Goal: Task Accomplishment & Management: Manage account settings

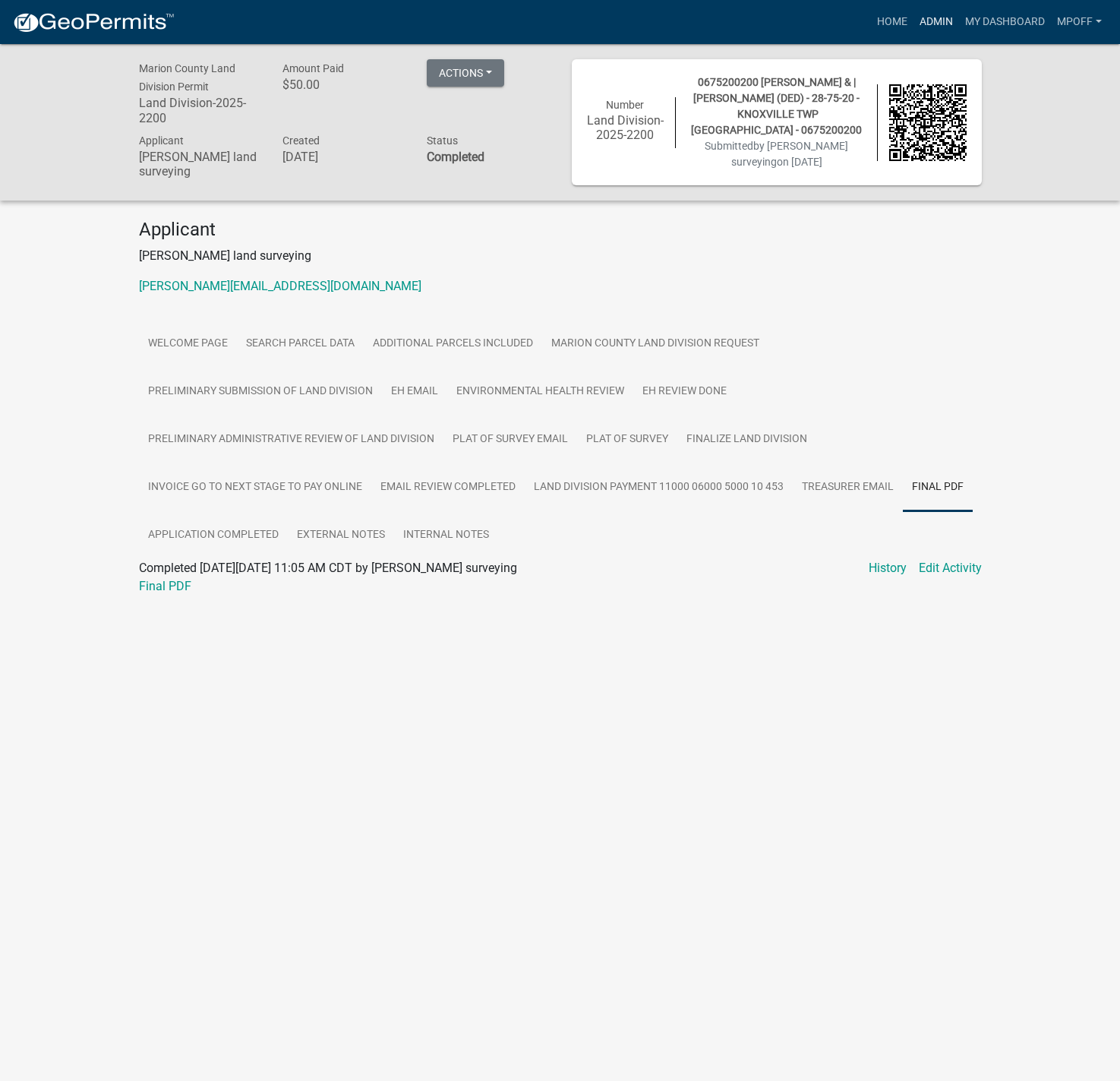
click at [934, 16] on link "Admin" at bounding box center [936, 22] width 46 height 29
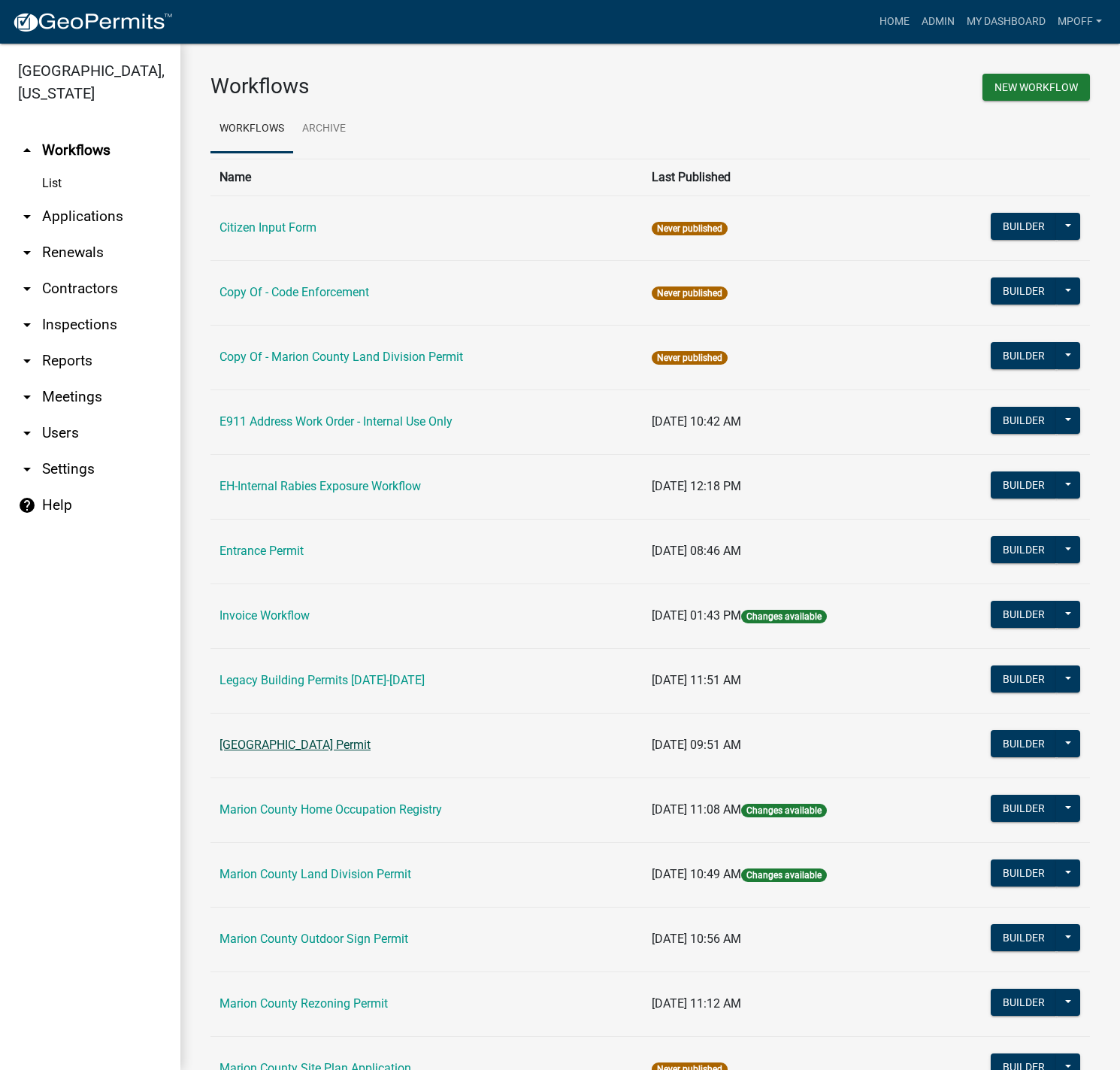
click at [283, 741] on link "[GEOGRAPHIC_DATA] Permit" at bounding box center [295, 745] width 151 height 14
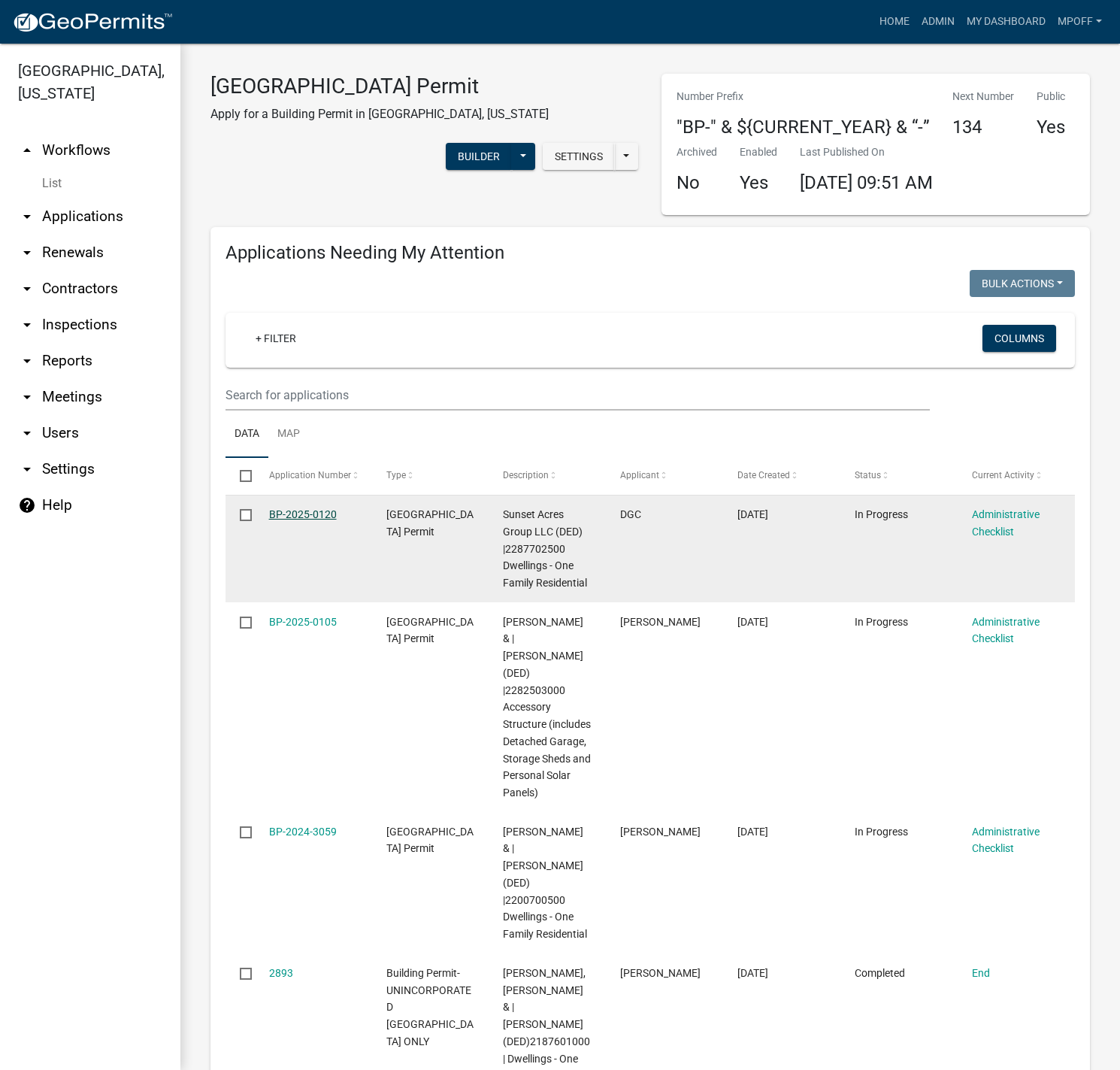
click at [320, 518] on link "BP-2025-0120" at bounding box center [303, 514] width 68 height 12
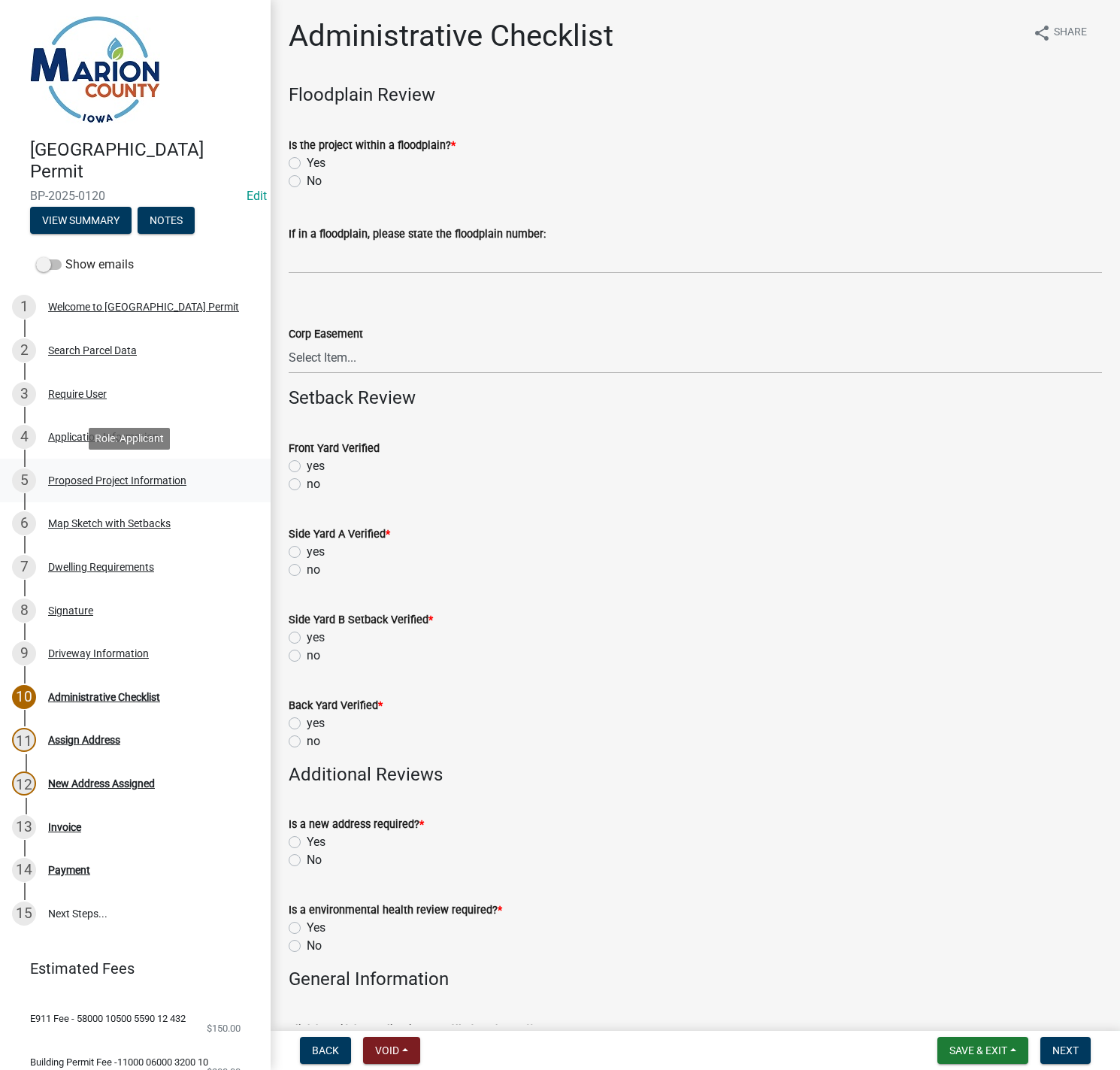
click at [118, 476] on div "Proposed Project Information" at bounding box center [117, 480] width 139 height 10
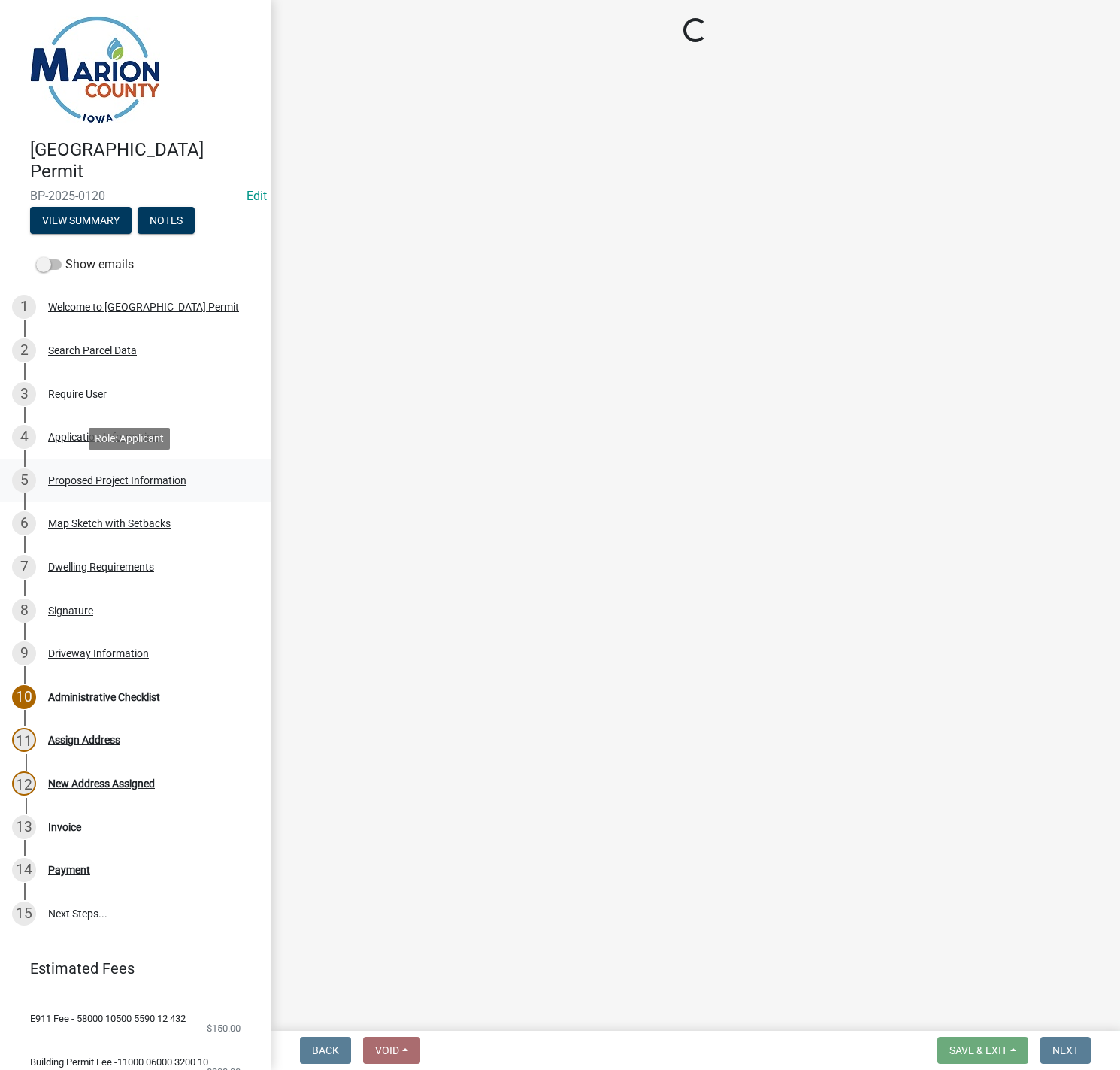
select select "ad82ad94-9bd8-43b2-a066-f5ac38fcadf5"
select select "f37e860c-a887-41e0-a466-b738e3b0a2db"
select select "065d24aa-3ada-417f-a972-92ea53cc0ddb"
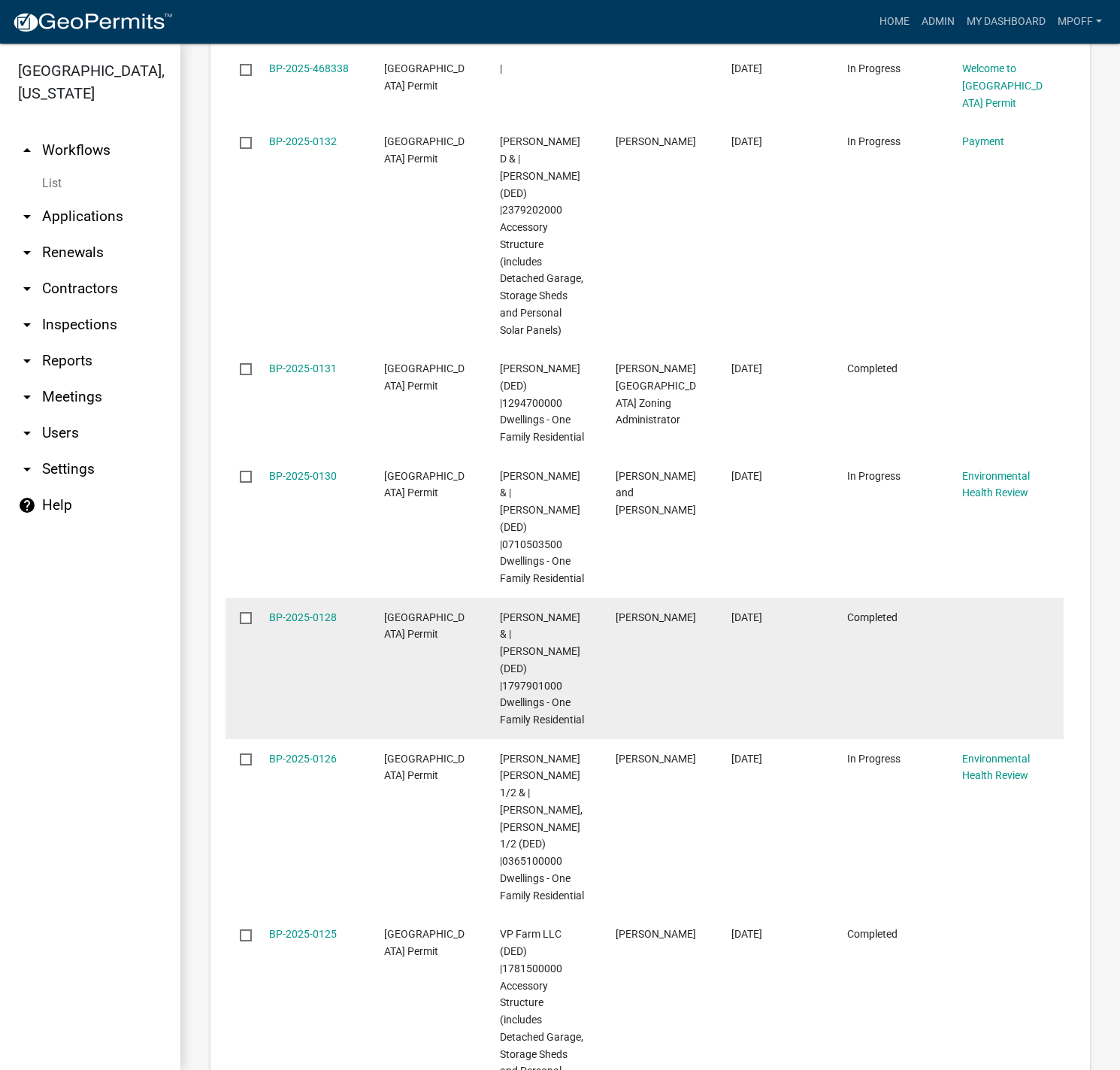
scroll to position [2995, 0]
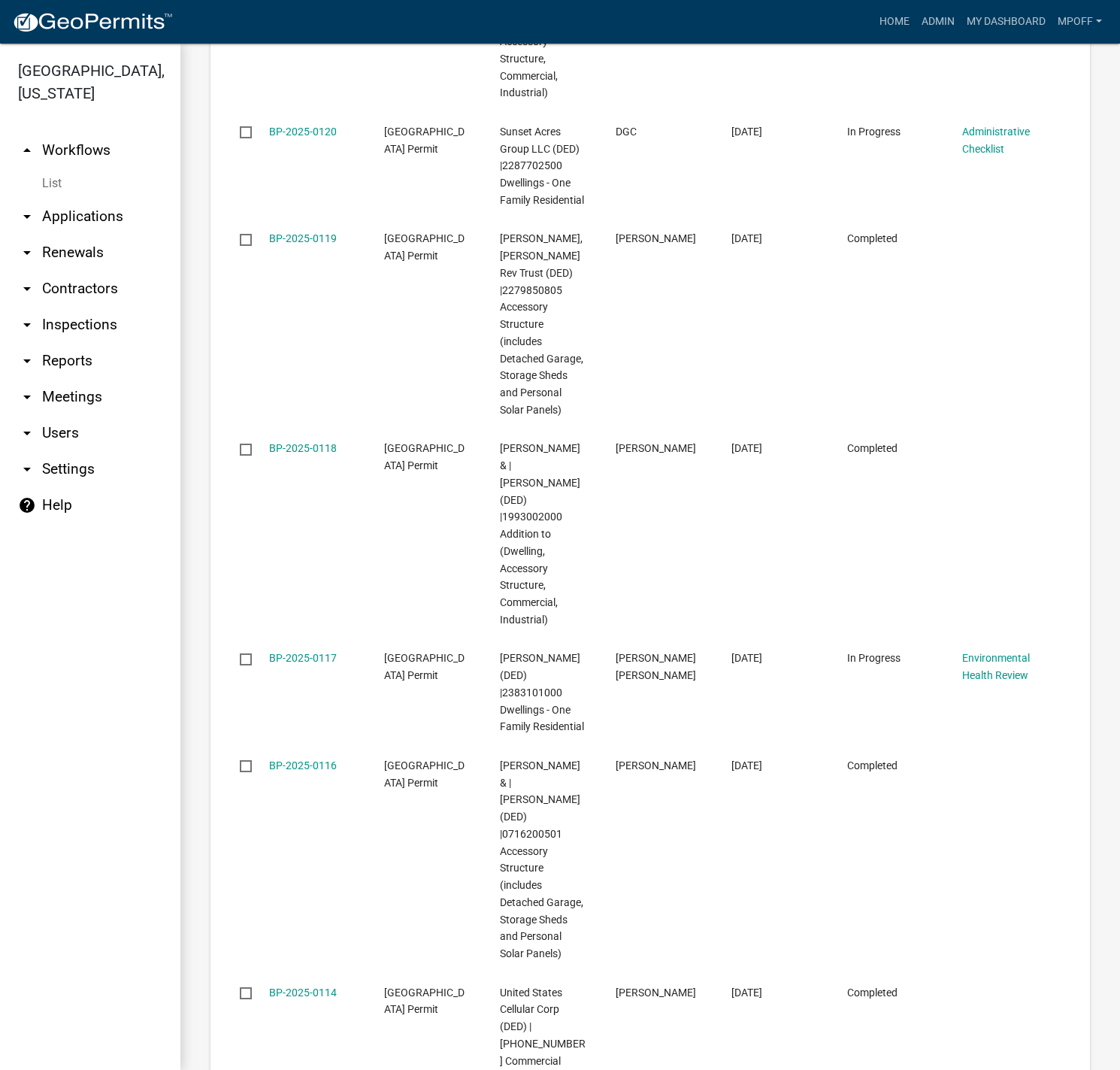
scroll to position [3234, 0]
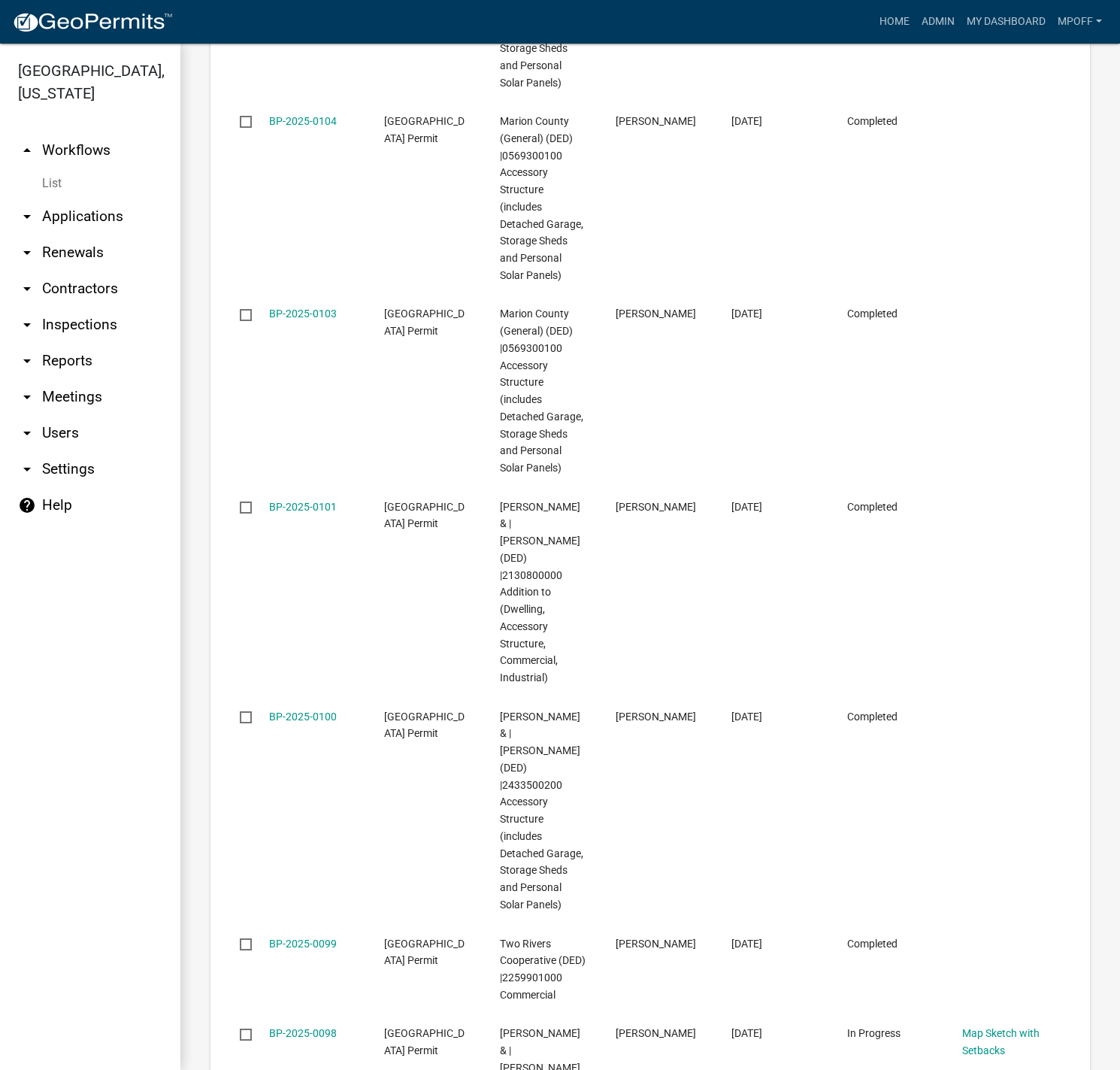
scroll to position [3354, 0]
